Goal: Transaction & Acquisition: Purchase product/service

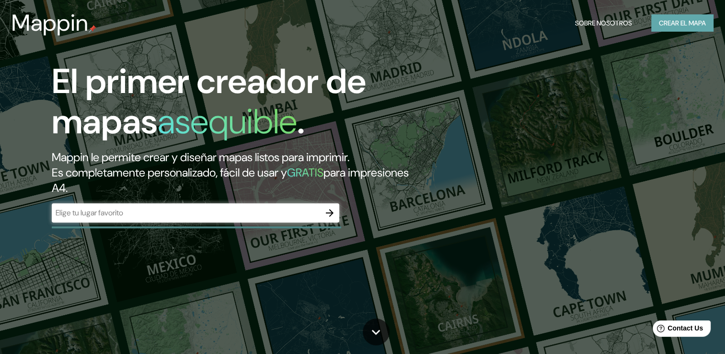
click at [679, 20] on font "Crear el mapa" at bounding box center [682, 23] width 47 height 12
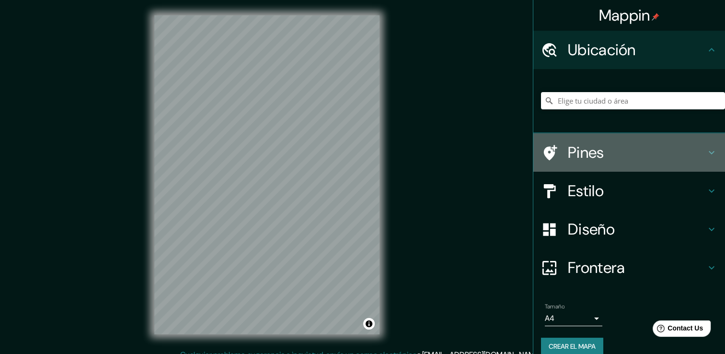
click at [617, 162] on div "Pines" at bounding box center [629, 152] width 192 height 38
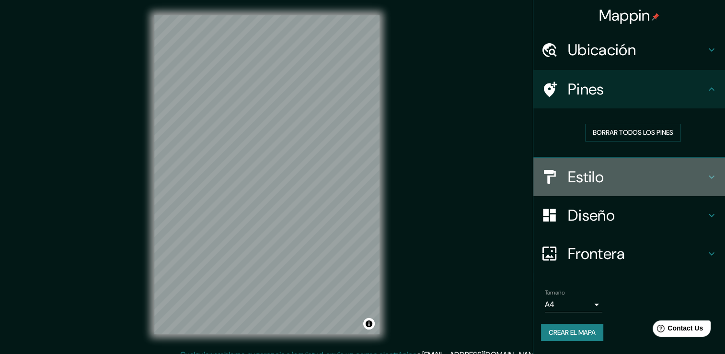
click at [621, 170] on h4 "Estilo" at bounding box center [637, 176] width 138 height 19
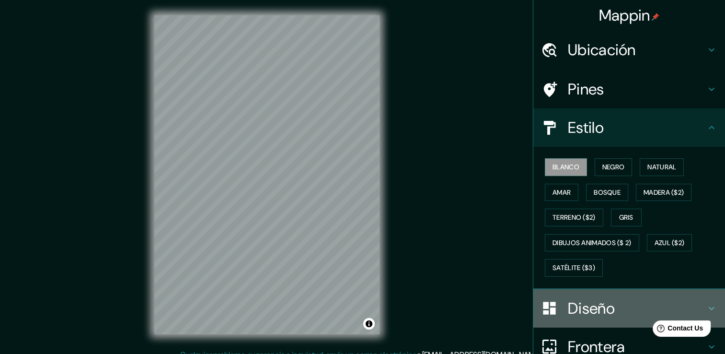
click at [602, 309] on h4 "Diseño" at bounding box center [637, 307] width 138 height 19
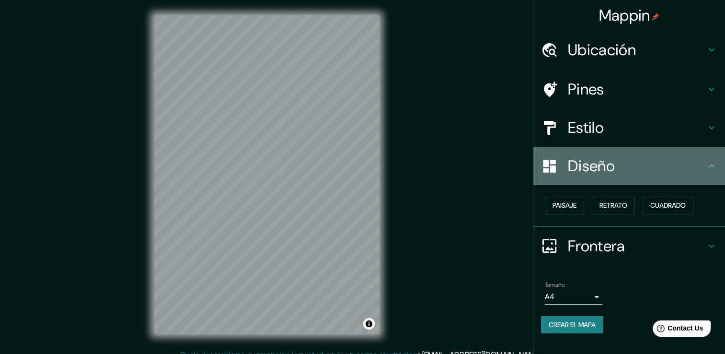
click at [620, 173] on h4 "Diseño" at bounding box center [637, 165] width 138 height 19
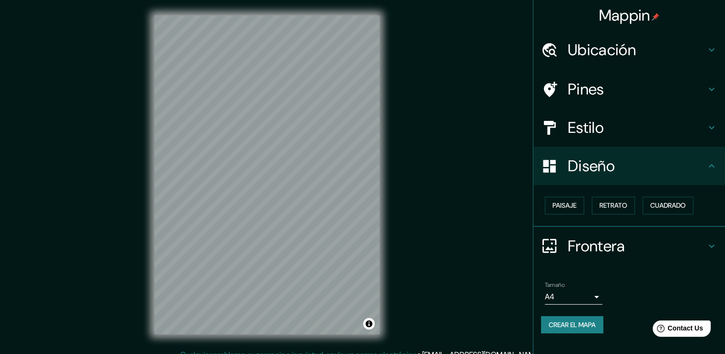
click at [585, 57] on h4 "Ubicación" at bounding box center [637, 49] width 138 height 19
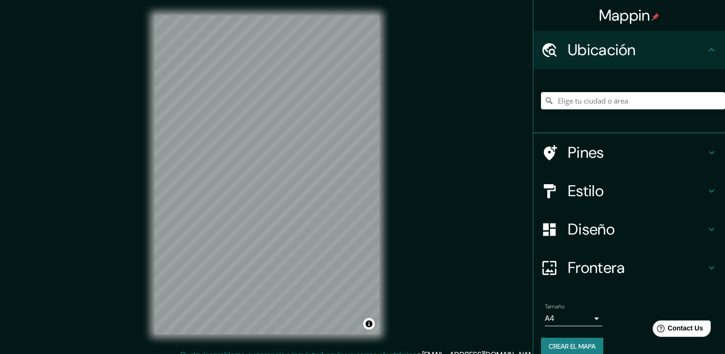
click at [584, 91] on div at bounding box center [633, 101] width 184 height 48
click at [586, 104] on input "Elige tu ciudad o área" at bounding box center [633, 100] width 184 height 17
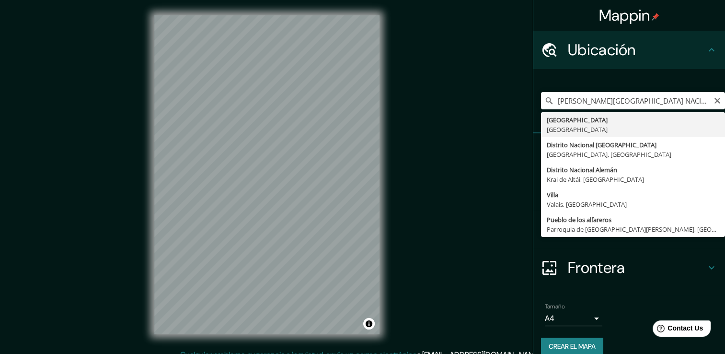
type input "[GEOGRAPHIC_DATA], [GEOGRAPHIC_DATA]"
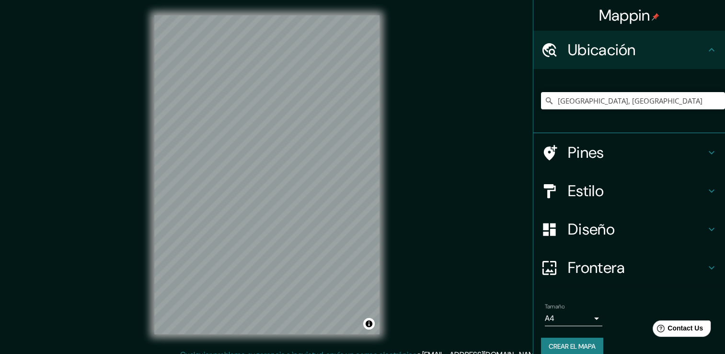
click at [616, 194] on h4 "Estilo" at bounding box center [637, 190] width 138 height 19
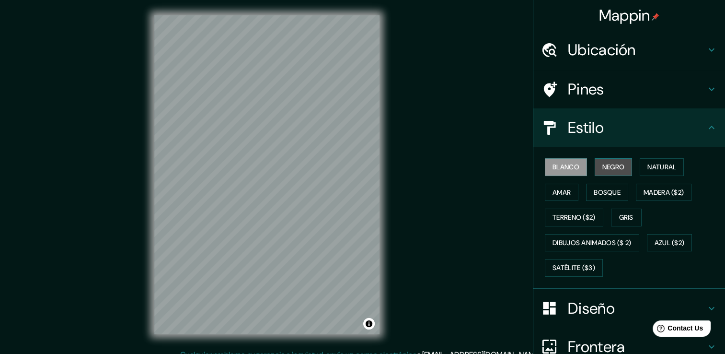
click at [602, 162] on font "Negro" at bounding box center [613, 167] width 23 height 12
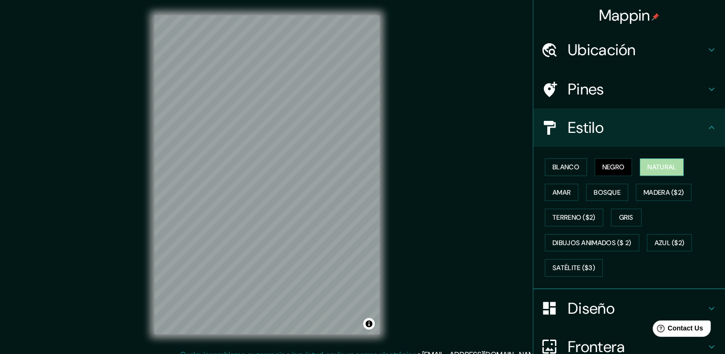
click at [647, 170] on font "Natural" at bounding box center [661, 167] width 29 height 12
click at [561, 192] on font "Amar" at bounding box center [561, 192] width 18 height 12
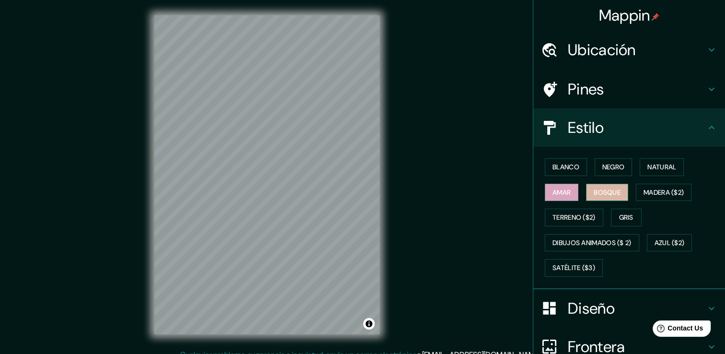
click at [595, 197] on button "Bosque" at bounding box center [607, 192] width 42 height 18
click at [650, 192] on font "Madera ($2)" at bounding box center [663, 192] width 40 height 12
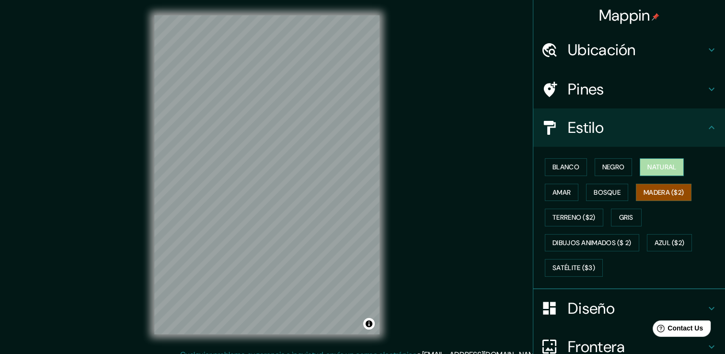
click at [659, 172] on font "Natural" at bounding box center [661, 167] width 29 height 12
click at [282, 353] on html "Mappin Ubicación [GEOGRAPHIC_DATA], [GEOGRAPHIC_DATA] Pines Estilo Blanco Negro…" at bounding box center [362, 177] width 725 height 354
click at [661, 299] on h4 "Diseño" at bounding box center [637, 307] width 138 height 19
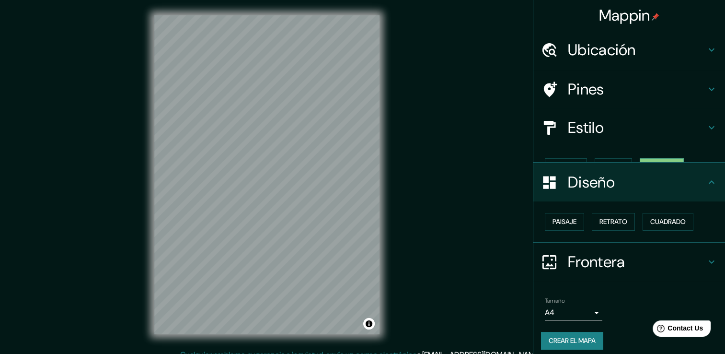
click at [661, 299] on ul "Ubicación [GEOGRAPHIC_DATA], [GEOGRAPHIC_DATA] Pines Estilo Blanco Negro Natura…" at bounding box center [629, 196] width 192 height 330
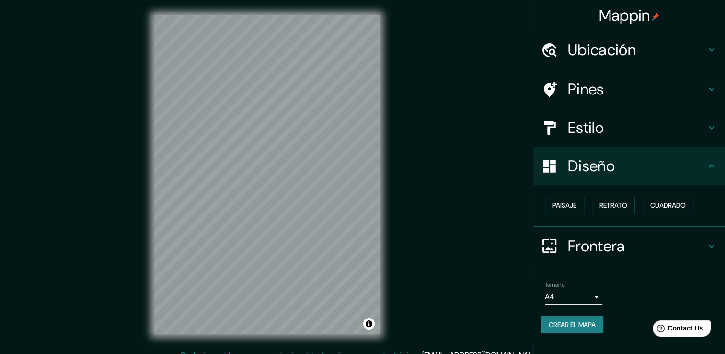
click at [572, 204] on font "Paisaje" at bounding box center [564, 205] width 24 height 12
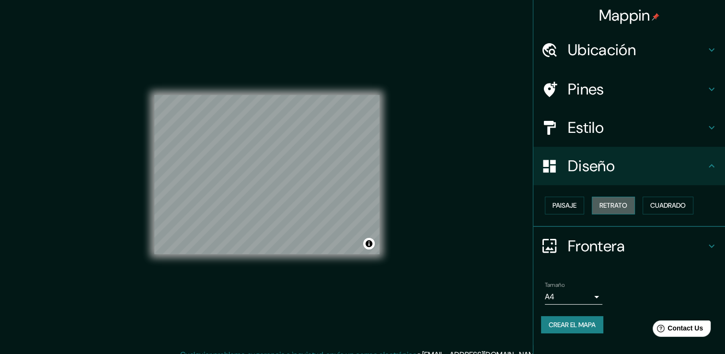
click at [608, 206] on font "Retrato" at bounding box center [613, 205] width 28 height 12
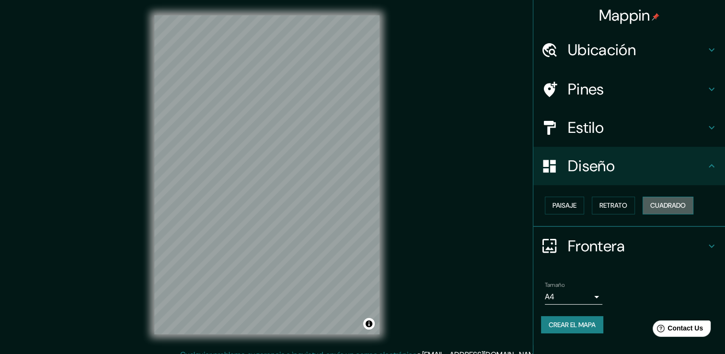
click at [669, 204] on font "Cuadrado" at bounding box center [667, 205] width 35 height 12
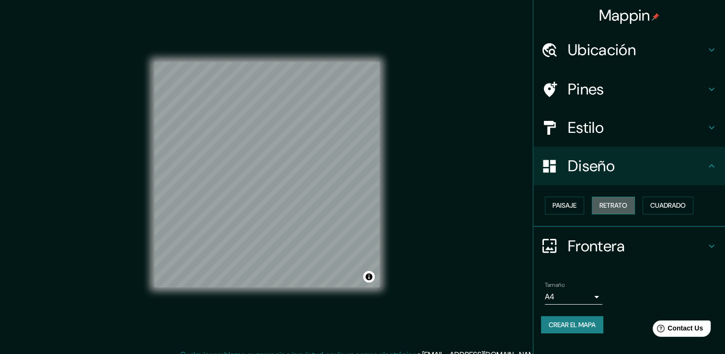
click at [621, 204] on font "Retrato" at bounding box center [613, 205] width 28 height 12
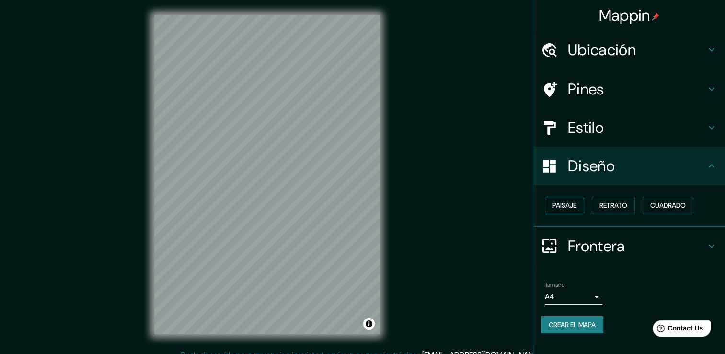
click at [576, 202] on font "Paisaje" at bounding box center [564, 205] width 24 height 12
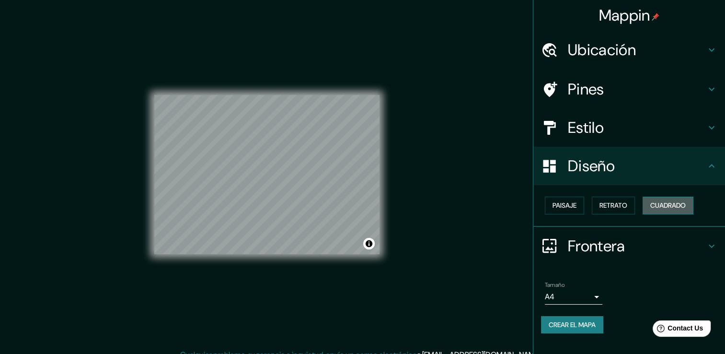
click at [682, 206] on font "Cuadrado" at bounding box center [667, 205] width 35 height 12
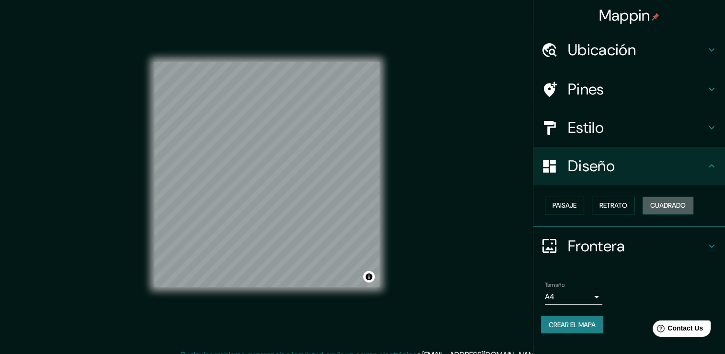
click at [682, 206] on font "Cuadrado" at bounding box center [667, 205] width 35 height 12
click at [627, 200] on font "Retrato" at bounding box center [613, 205] width 28 height 12
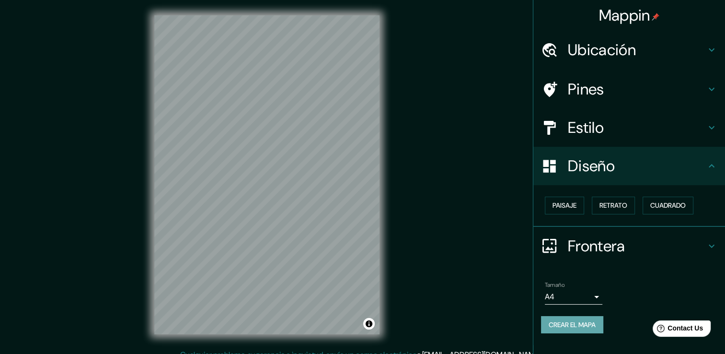
click at [574, 322] on font "Crear el mapa" at bounding box center [571, 325] width 47 height 12
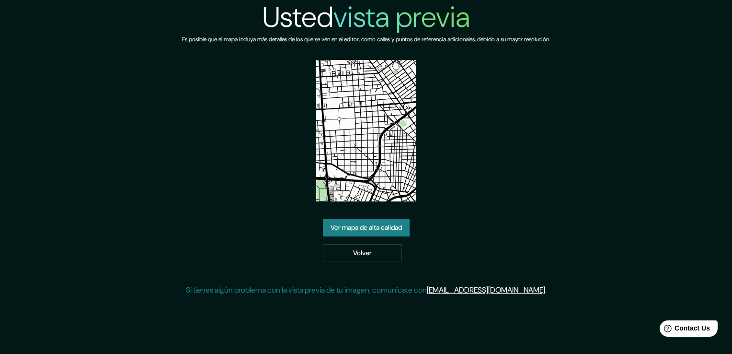
click at [385, 222] on link "Ver mapa de alta calidad" at bounding box center [366, 227] width 87 height 18
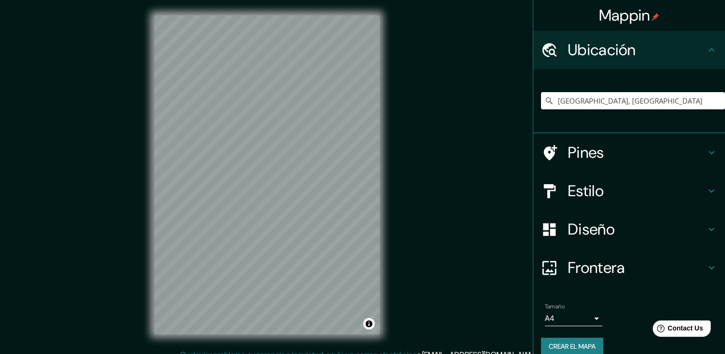
click at [682, 100] on input "[GEOGRAPHIC_DATA], [GEOGRAPHIC_DATA]" at bounding box center [633, 100] width 184 height 17
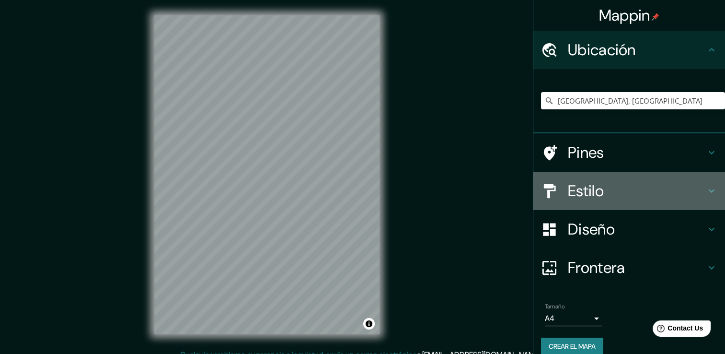
click at [651, 181] on h4 "Estilo" at bounding box center [637, 190] width 138 height 19
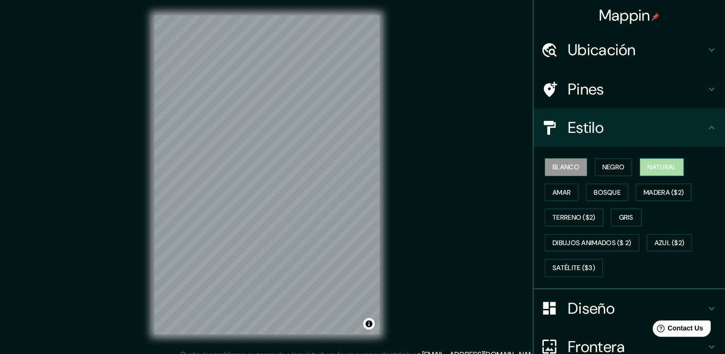
click at [648, 163] on font "Natural" at bounding box center [661, 167] width 29 height 12
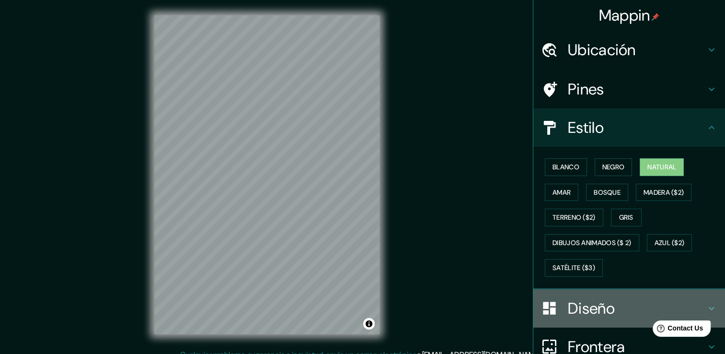
click at [607, 305] on h4 "Diseño" at bounding box center [637, 307] width 138 height 19
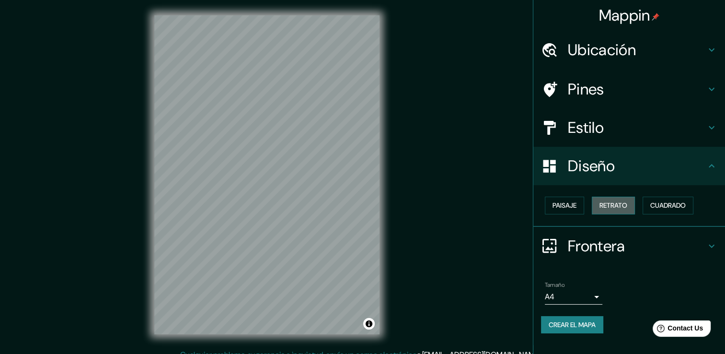
click at [619, 204] on font "Retrato" at bounding box center [613, 205] width 28 height 12
click at [557, 208] on font "Paisaje" at bounding box center [564, 205] width 24 height 12
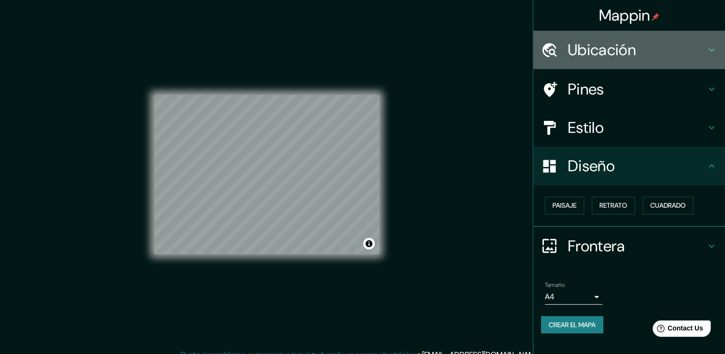
click at [636, 50] on h4 "Ubicación" at bounding box center [637, 49] width 138 height 19
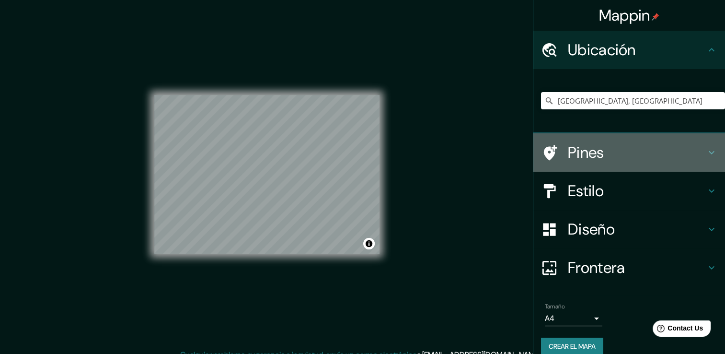
click at [614, 157] on h4 "Pines" at bounding box center [637, 152] width 138 height 19
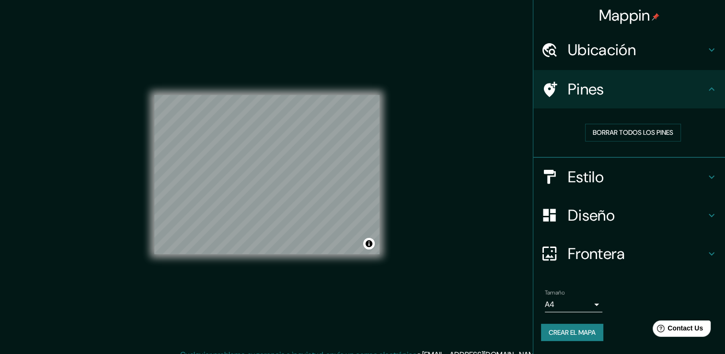
click at [655, 55] on h4 "Ubicación" at bounding box center [637, 49] width 138 height 19
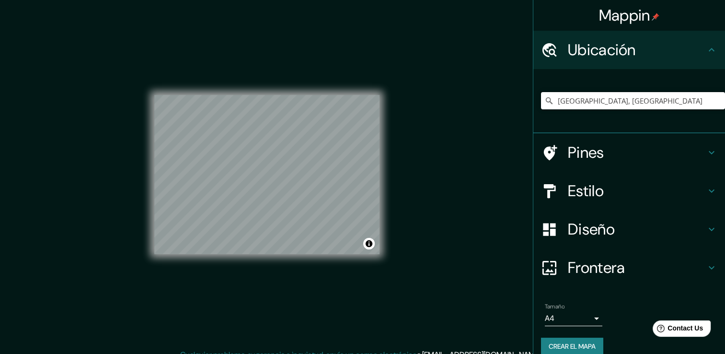
click at [695, 95] on input "[GEOGRAPHIC_DATA], [GEOGRAPHIC_DATA]" at bounding box center [633, 100] width 184 height 17
click at [689, 101] on input "[GEOGRAPHIC_DATA], [GEOGRAPHIC_DATA]" at bounding box center [633, 100] width 184 height 17
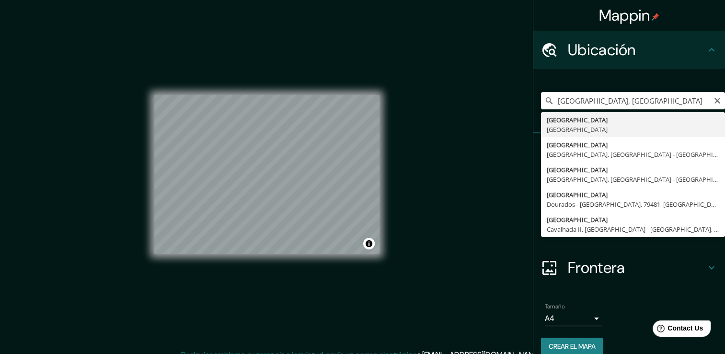
type input "[GEOGRAPHIC_DATA], [GEOGRAPHIC_DATA]"
